Goal: Task Accomplishment & Management: Manage account settings

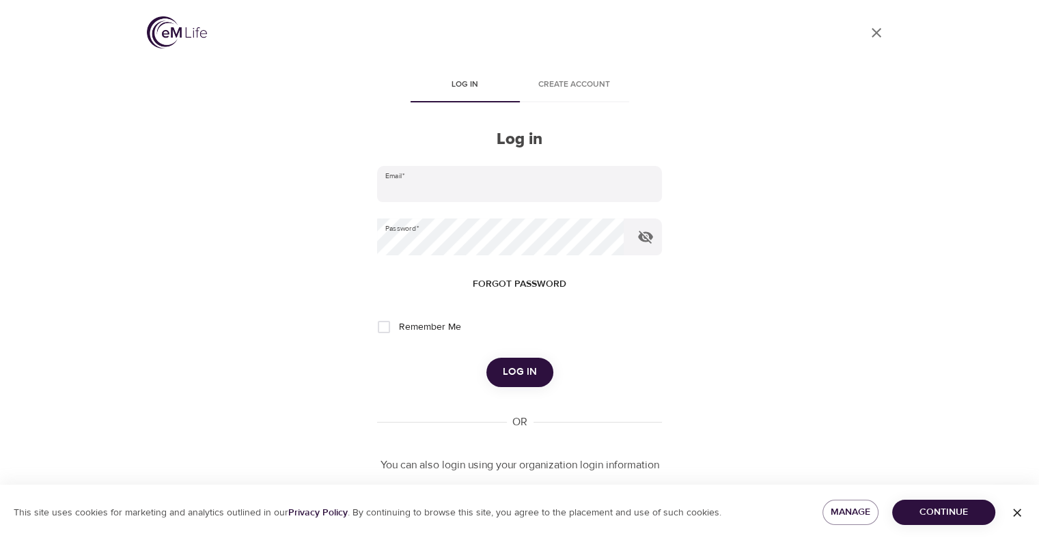
type input "elizabeth.lage@amexgbt.com"
click at [529, 367] on span "Log in" at bounding box center [520, 372] width 34 height 18
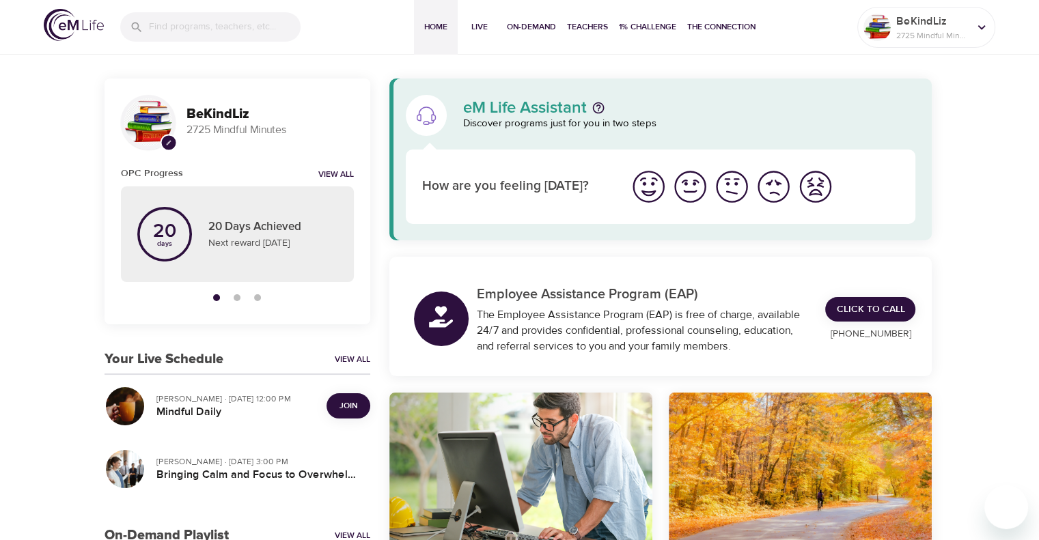
drag, startPoint x: 355, startPoint y: 400, endPoint x: 363, endPoint y: 400, distance: 8.2
click at [356, 400] on span "Join" at bounding box center [348, 406] width 18 height 14
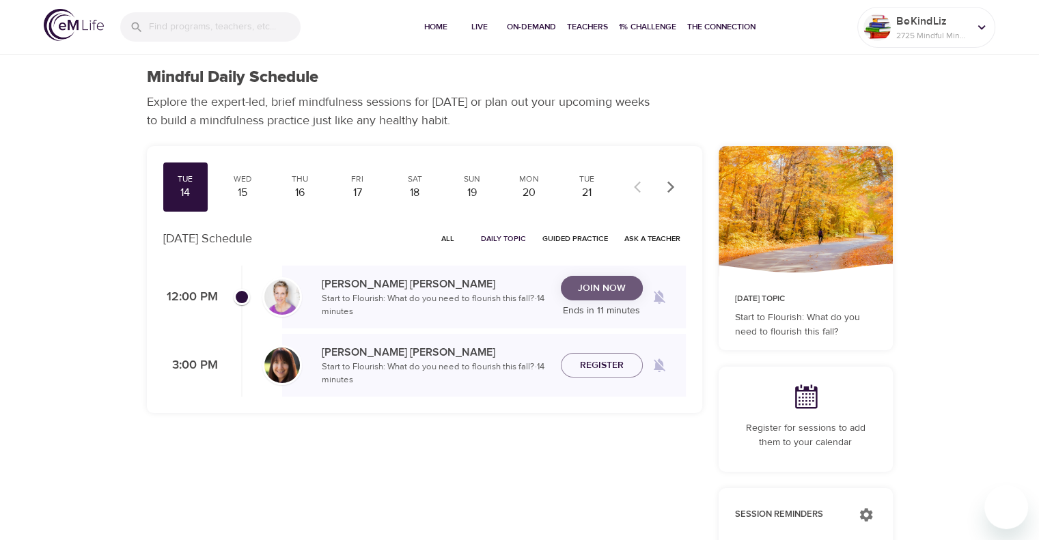
click at [589, 285] on span "Join Now" at bounding box center [602, 288] width 48 height 17
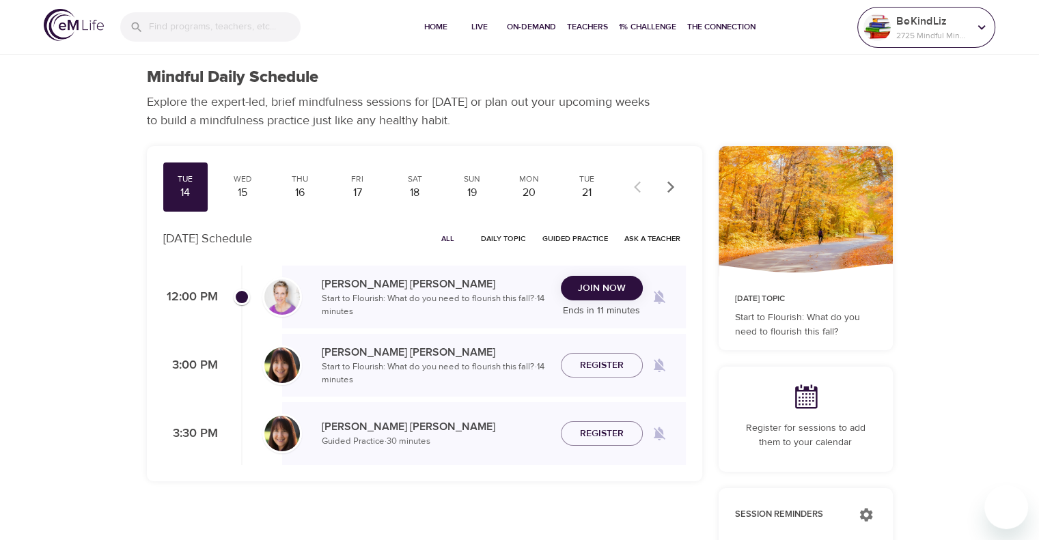
click at [908, 29] on p "2725 Mindful Minutes" at bounding box center [932, 35] width 72 height 12
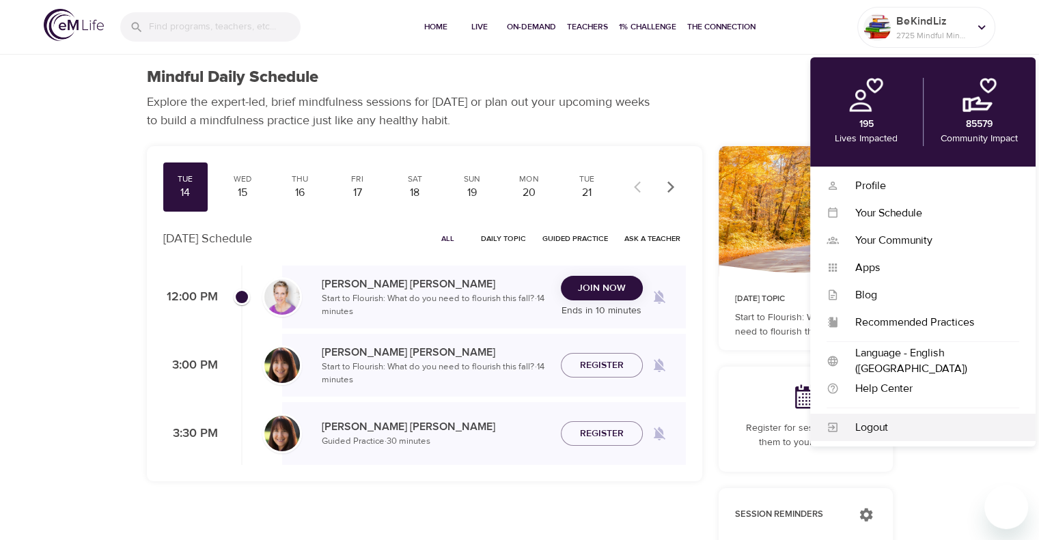
click at [904, 423] on div "Logout" at bounding box center [928, 428] width 180 height 16
